Goal: Transaction & Acquisition: Purchase product/service

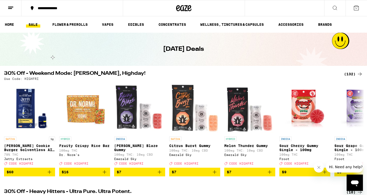
click at [349, 73] on div "(132)" at bounding box center [353, 74] width 19 height 6
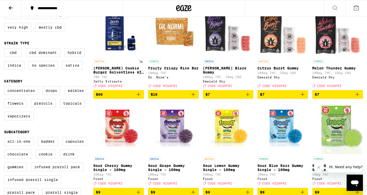
scroll to position [71, 0]
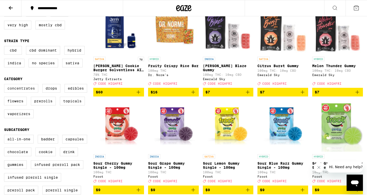
click at [19, 93] on label "Concentrates" at bounding box center [21, 88] width 34 height 9
click at [5, 85] on input "Concentrates" at bounding box center [5, 85] width 0 height 0
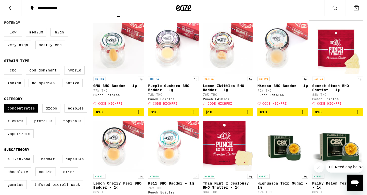
scroll to position [61, 0]
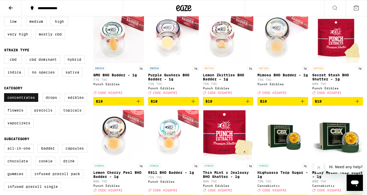
click at [24, 102] on label "Concentrates" at bounding box center [21, 97] width 34 height 9
click at [5, 94] on input "Concentrates" at bounding box center [5, 94] width 0 height 0
checkbox input "false"
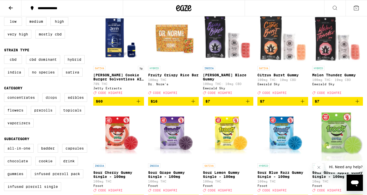
click at [52, 102] on label "Drops" at bounding box center [51, 97] width 18 height 9
click at [5, 94] on input "Drops" at bounding box center [5, 94] width 0 height 0
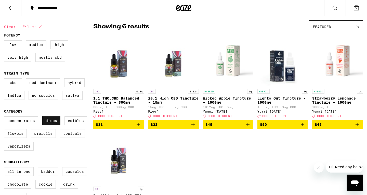
scroll to position [39, 0]
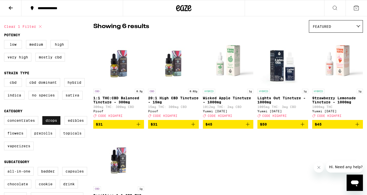
click at [53, 125] on label "Drops" at bounding box center [51, 120] width 18 height 9
click at [5, 117] on input "Drops" at bounding box center [5, 117] width 0 height 0
checkbox input "false"
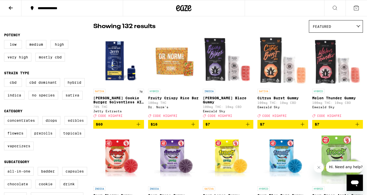
click at [75, 125] on label "Edibles" at bounding box center [76, 120] width 23 height 9
click at [5, 117] on input "Edibles" at bounding box center [5, 117] width 0 height 0
checkbox input "true"
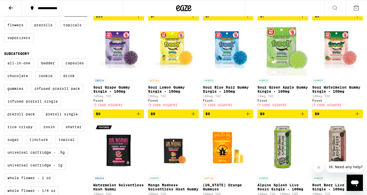
scroll to position [147, 0]
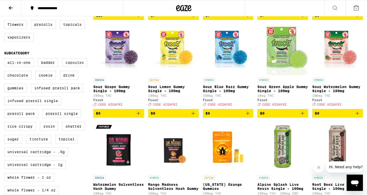
click at [75, 67] on label "Capsules" at bounding box center [74, 62] width 25 height 9
click at [5, 59] on input "Capsules" at bounding box center [5, 59] width 0 height 0
checkbox input "true"
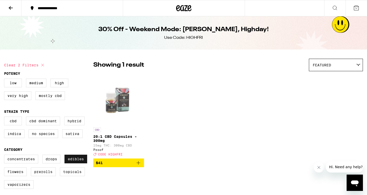
click at [78, 163] on label "Edibles" at bounding box center [76, 159] width 23 height 9
click at [5, 156] on input "Edibles" at bounding box center [5, 155] width 0 height 0
checkbox input "false"
